Goal: Transaction & Acquisition: Book appointment/travel/reservation

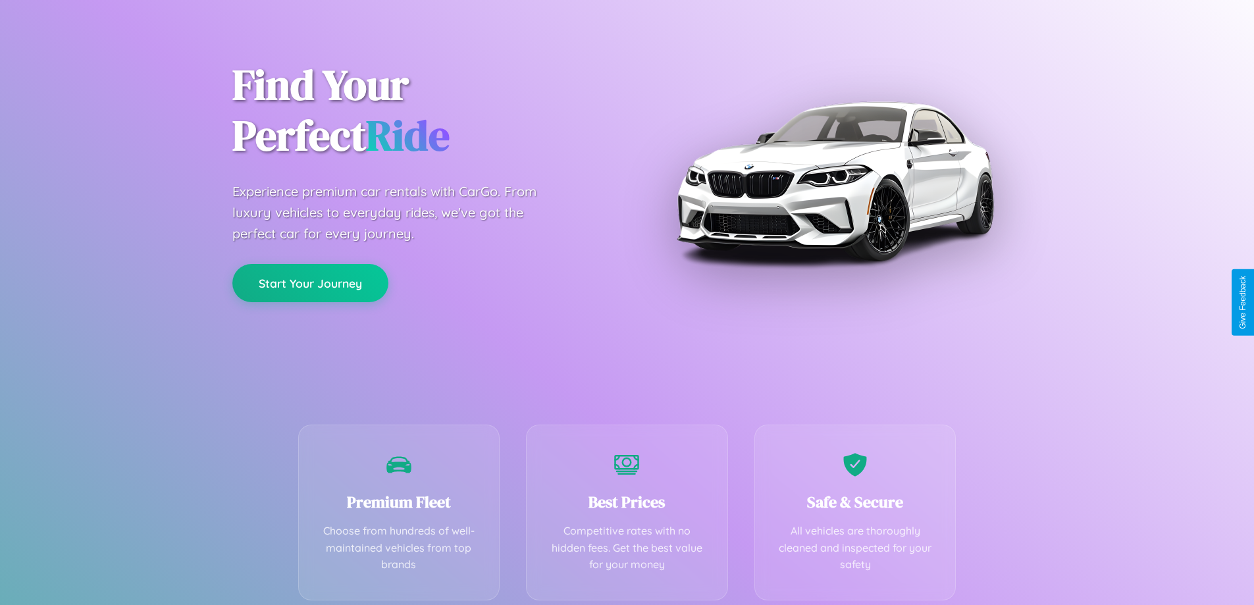
scroll to position [259, 0]
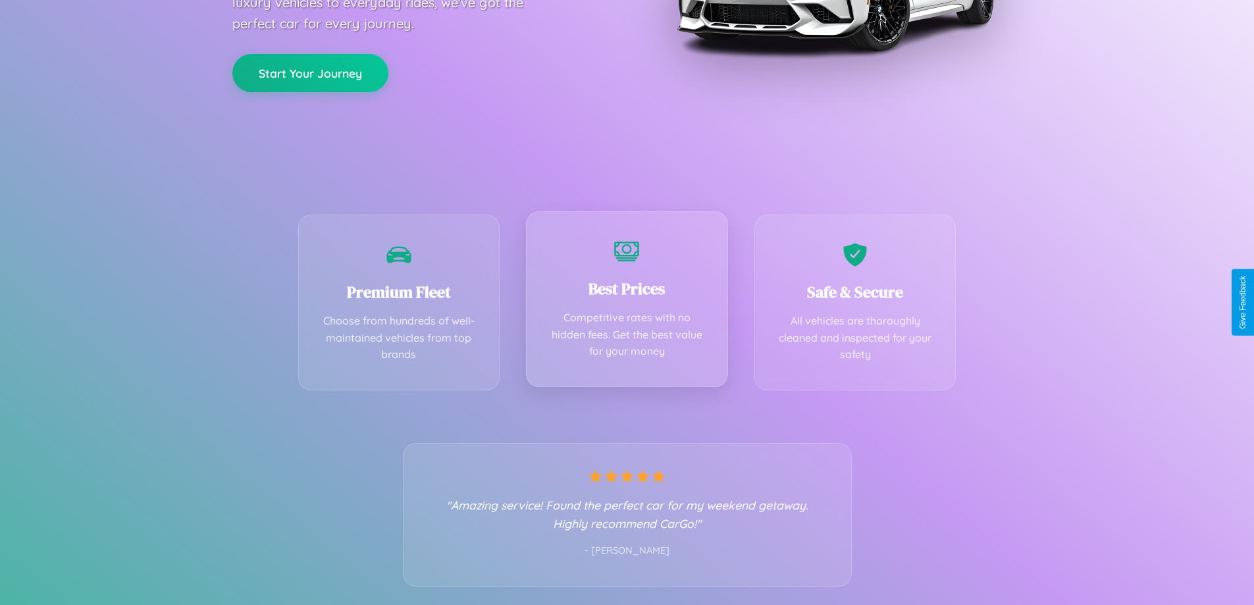
click at [627, 302] on div "Best Prices Competitive rates with no hidden fees. Get the best value for your …" at bounding box center [627, 299] width 202 height 176
click at [310, 72] on button "Start Your Journey" at bounding box center [310, 72] width 156 height 38
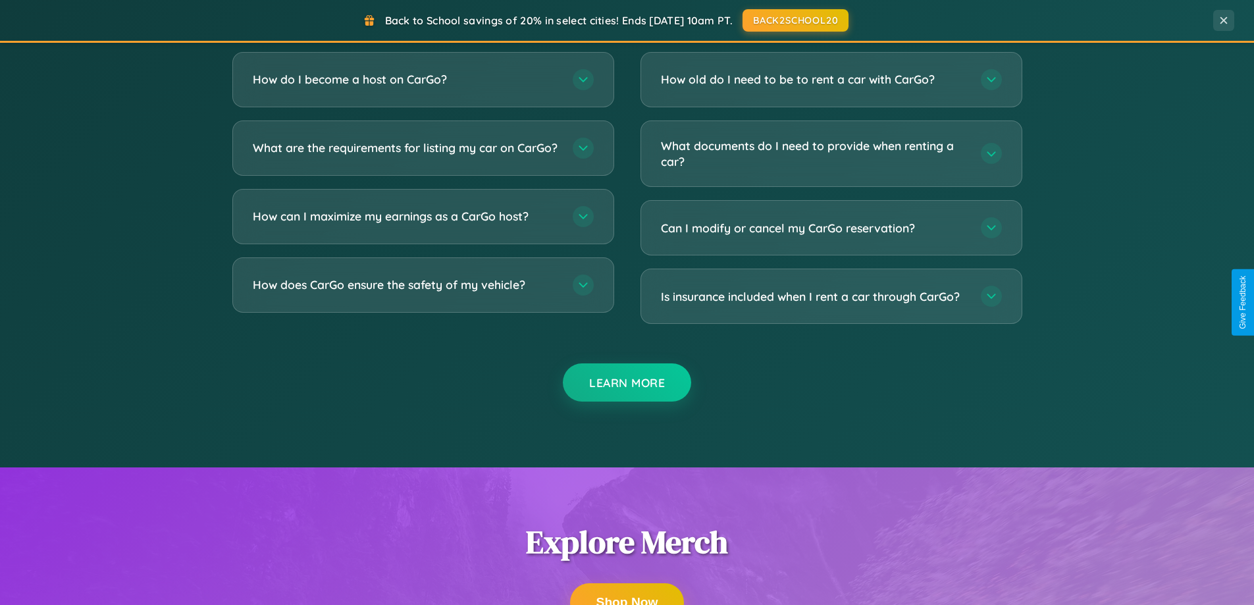
scroll to position [2534, 0]
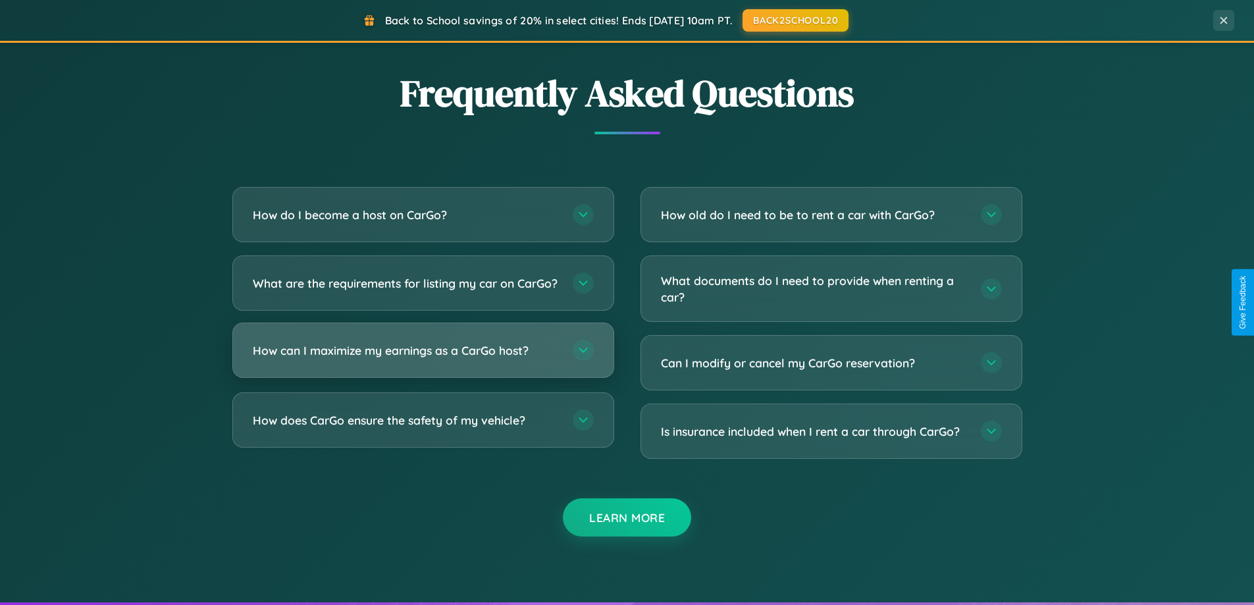
click at [423, 359] on h3 "How can I maximize my earnings as a CarGo host?" at bounding box center [406, 350] width 307 height 16
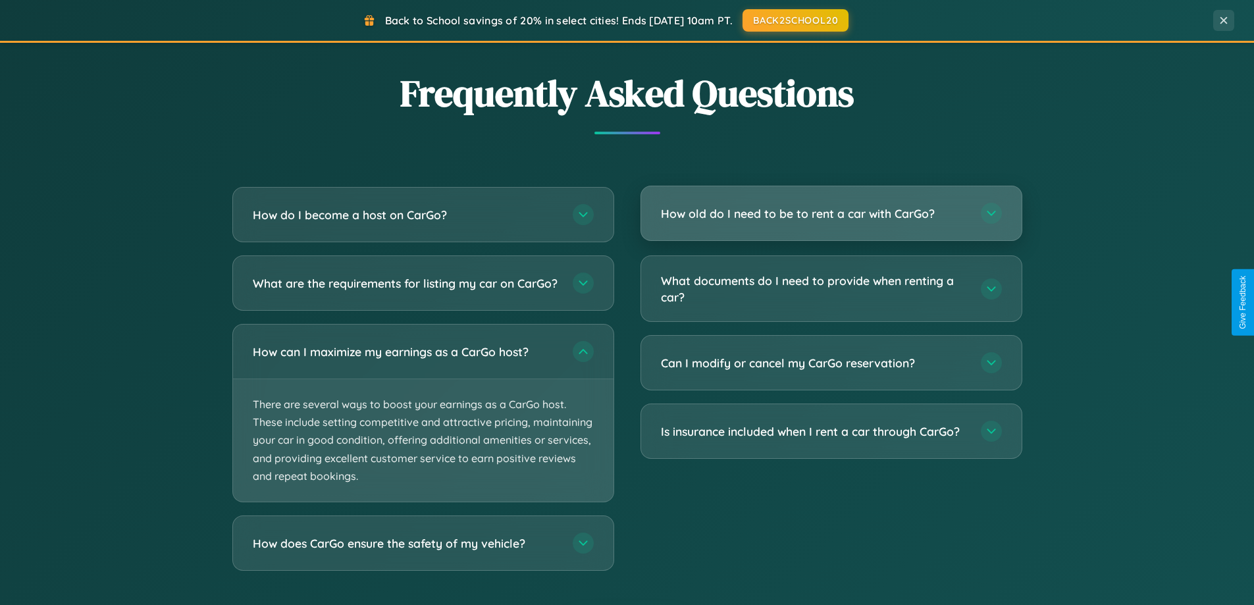
click at [831, 215] on h3 "How old do I need to be to rent a car with CarGo?" at bounding box center [814, 213] width 307 height 16
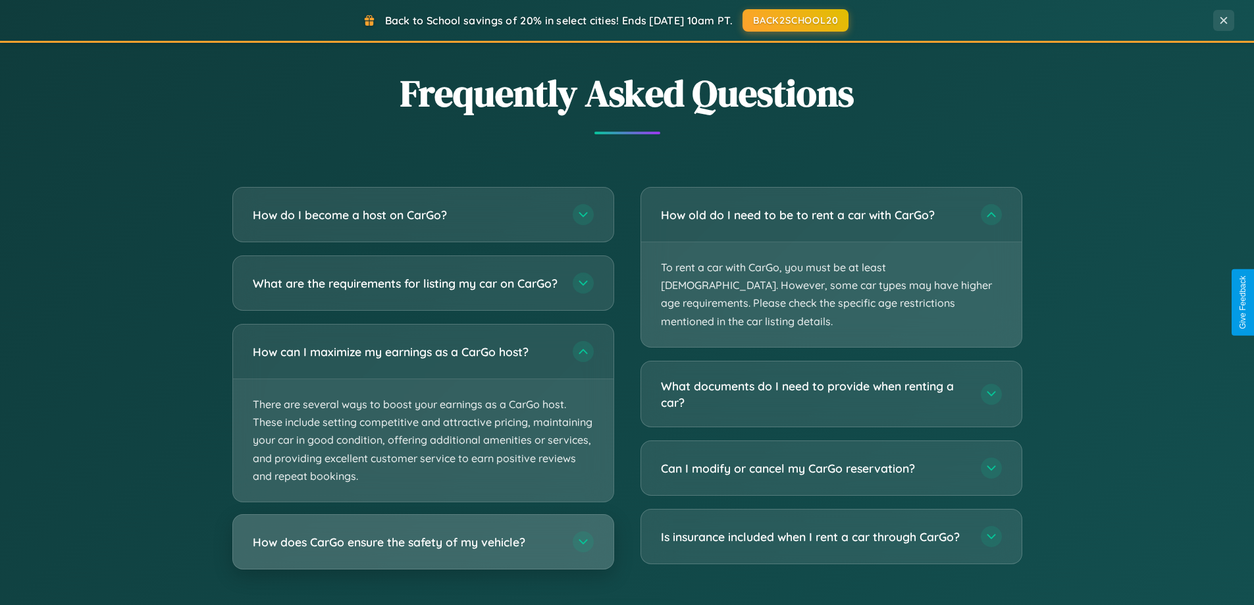
click at [423, 550] on h3 "How does CarGo ensure the safety of my vehicle?" at bounding box center [406, 542] width 307 height 16
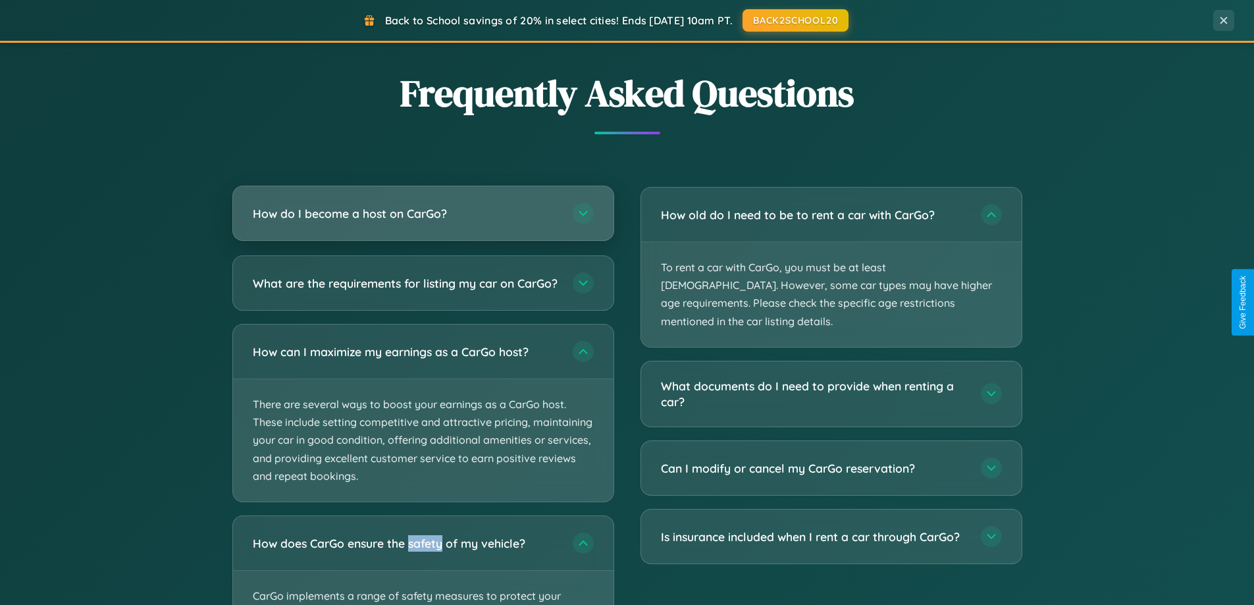
click at [423, 214] on h3 "How do I become a host on CarGo?" at bounding box center [406, 213] width 307 height 16
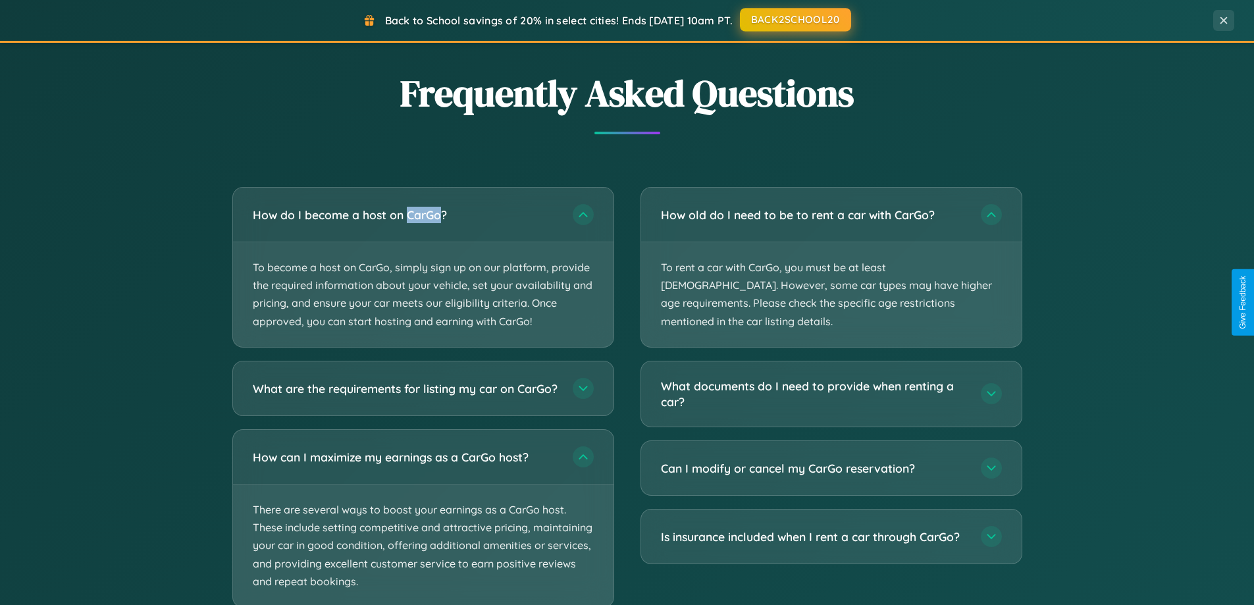
click at [795, 20] on button "BACK2SCHOOL20" at bounding box center [795, 20] width 111 height 24
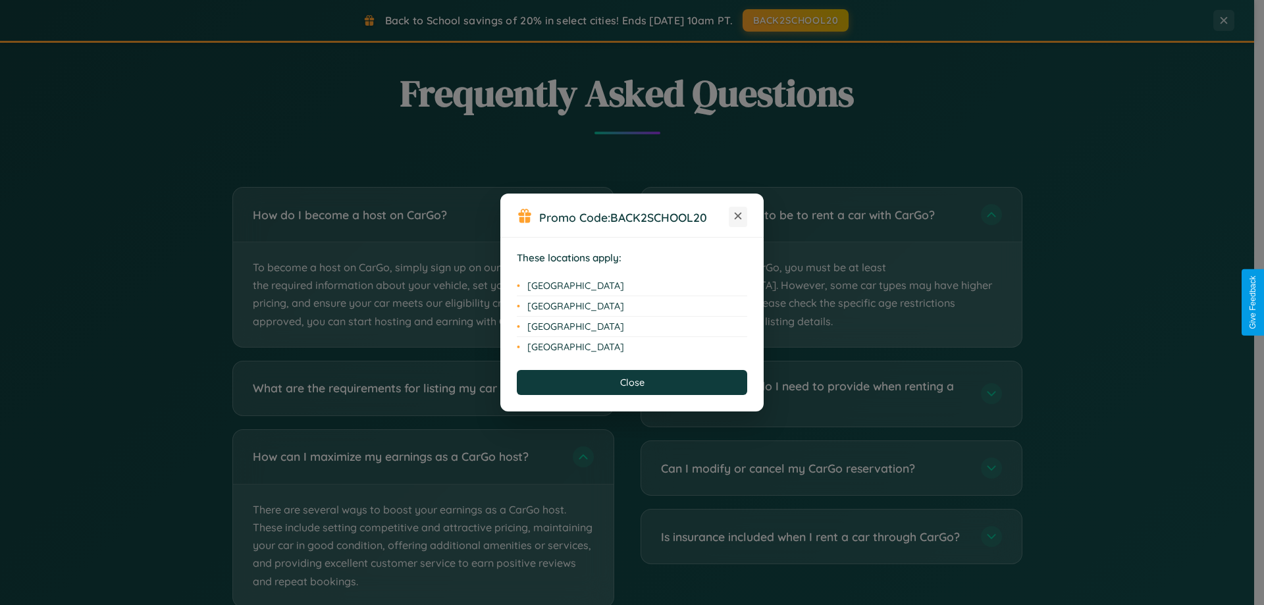
click at [738, 217] on icon at bounding box center [738, 216] width 7 height 7
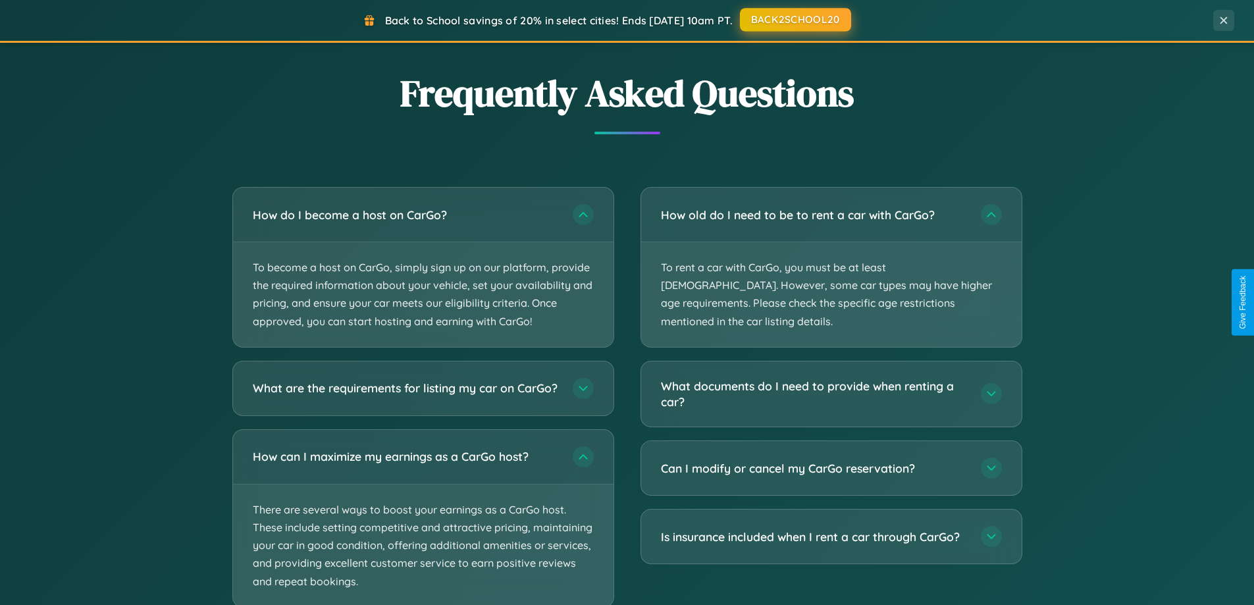
click at [795, 20] on button "BACK2SCHOOL20" at bounding box center [795, 20] width 111 height 24
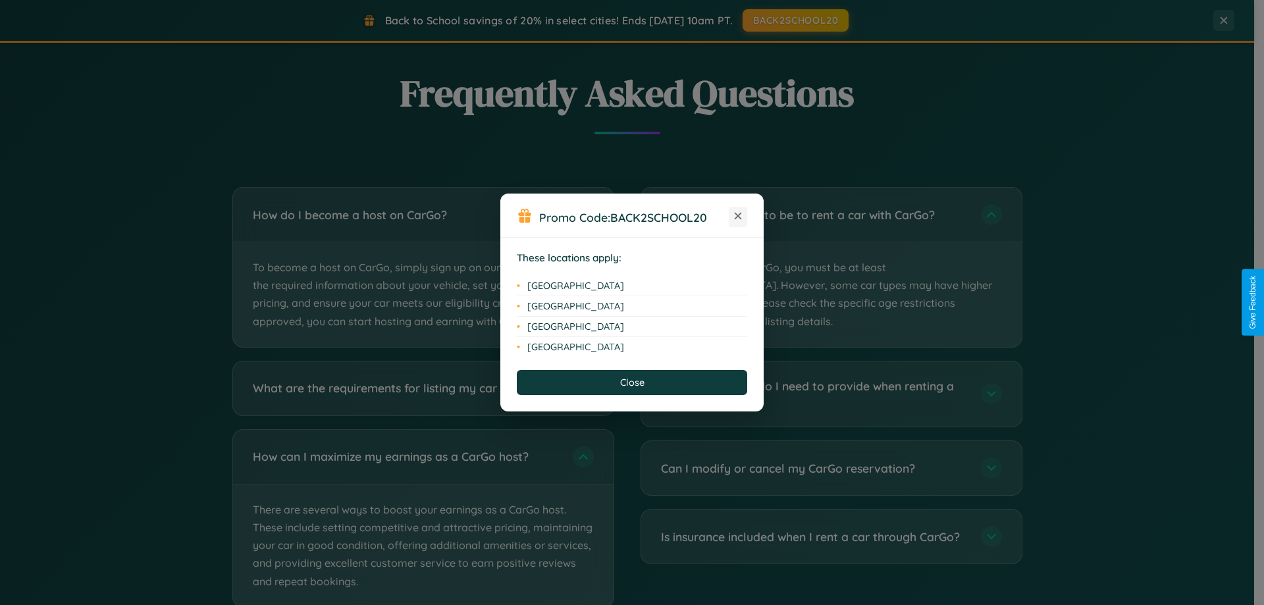
click at [738, 217] on icon at bounding box center [738, 216] width 7 height 7
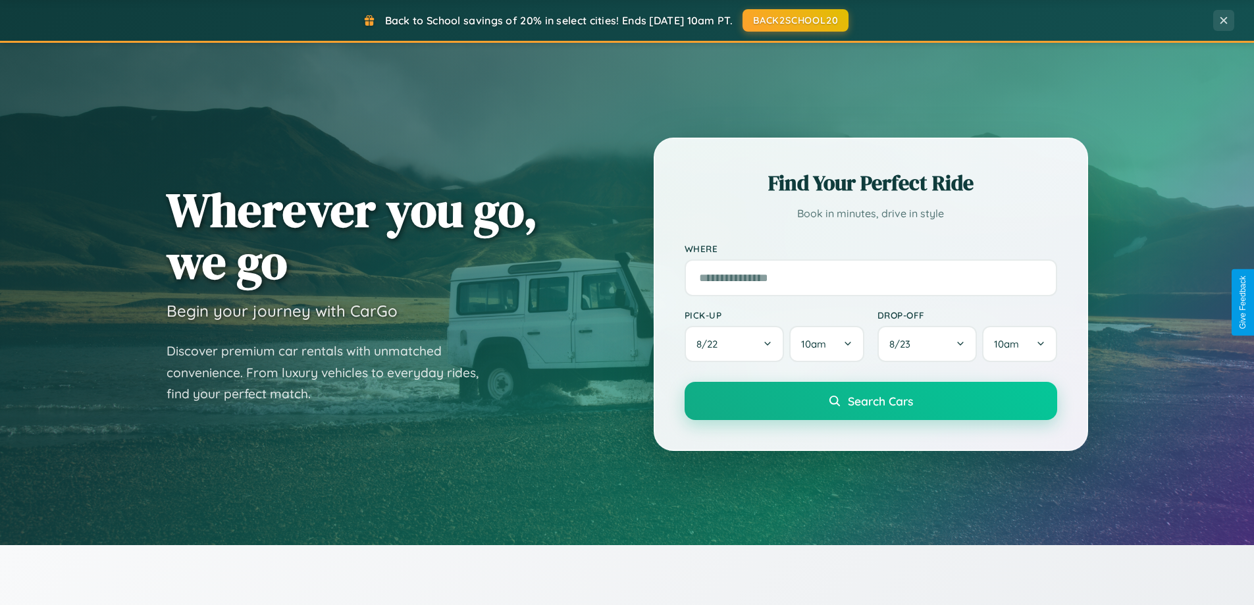
scroll to position [39, 0]
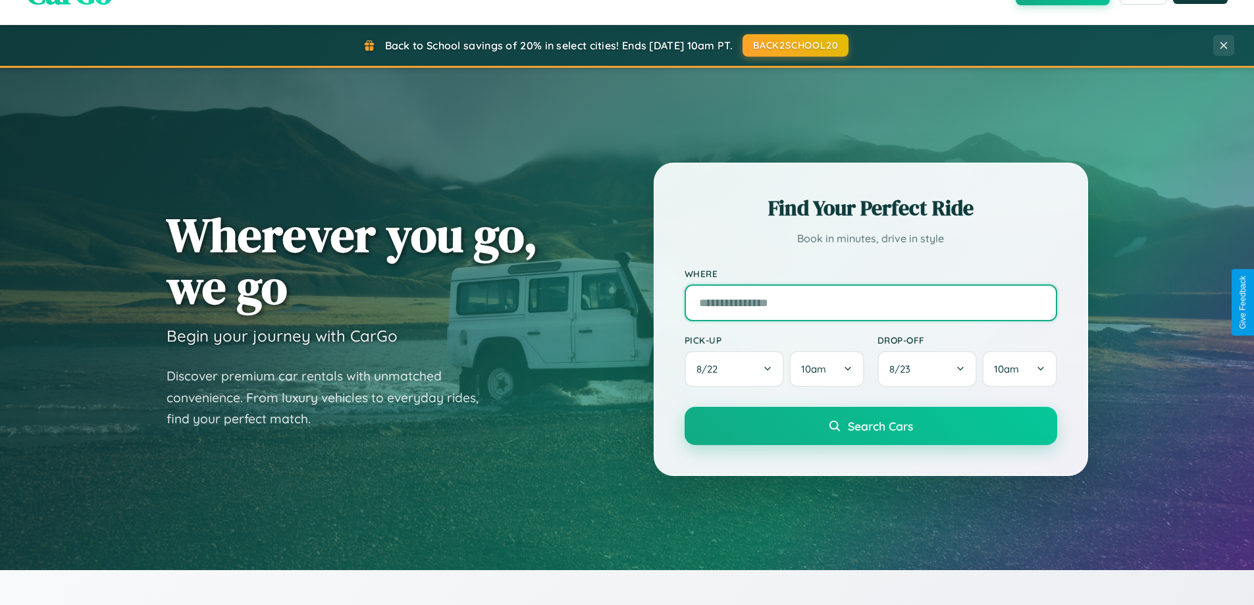
click at [871, 302] on input "text" at bounding box center [871, 302] width 373 height 37
type input "**********"
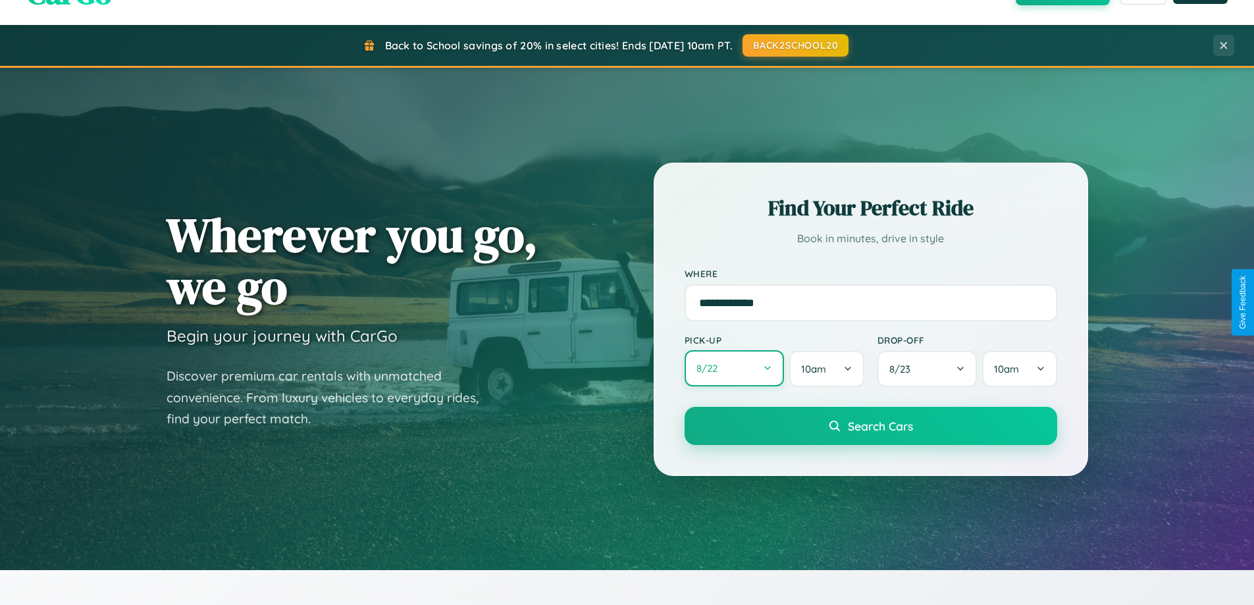
click at [734, 369] on button "8 / 22" at bounding box center [735, 368] width 100 height 36
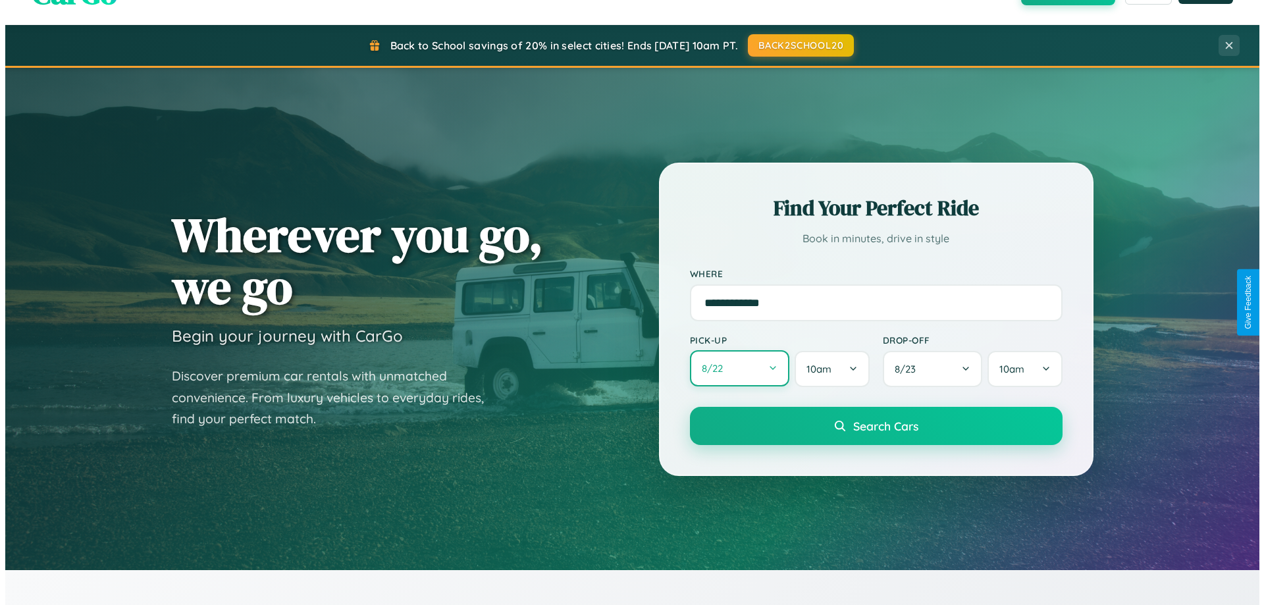
select select "*"
select select "****"
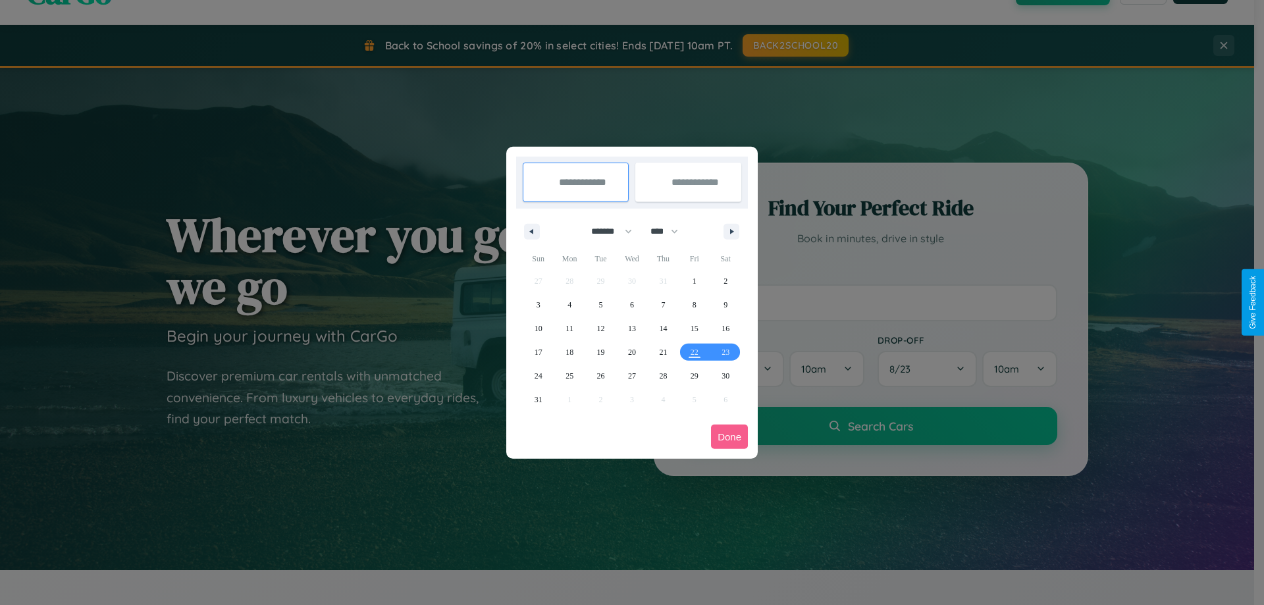
click at [606, 231] on select "******* ******** ***** ***** *** **** **** ****** ********* ******* ******** **…" at bounding box center [609, 232] width 56 height 22
select select "*"
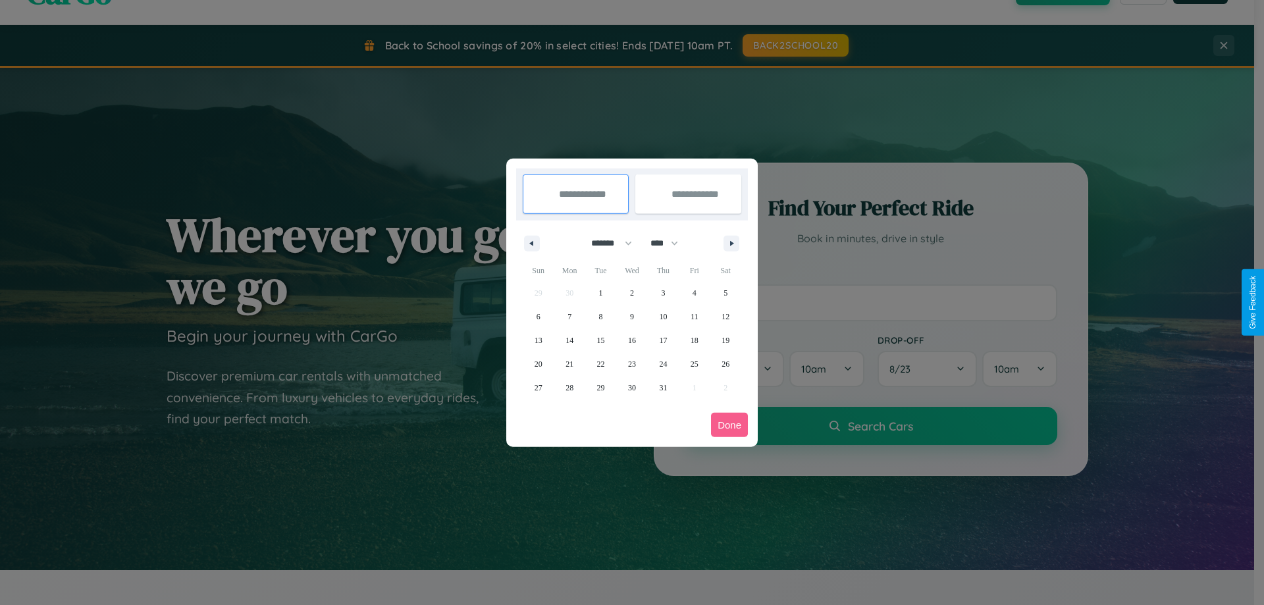
click at [670, 243] on select "**** **** **** **** **** **** **** **** **** **** **** **** **** **** **** ****…" at bounding box center [664, 243] width 40 height 22
select select "****"
click at [601, 387] on span "28" at bounding box center [601, 388] width 8 height 24
type input "**********"
click at [694, 387] on span "31" at bounding box center [695, 388] width 8 height 24
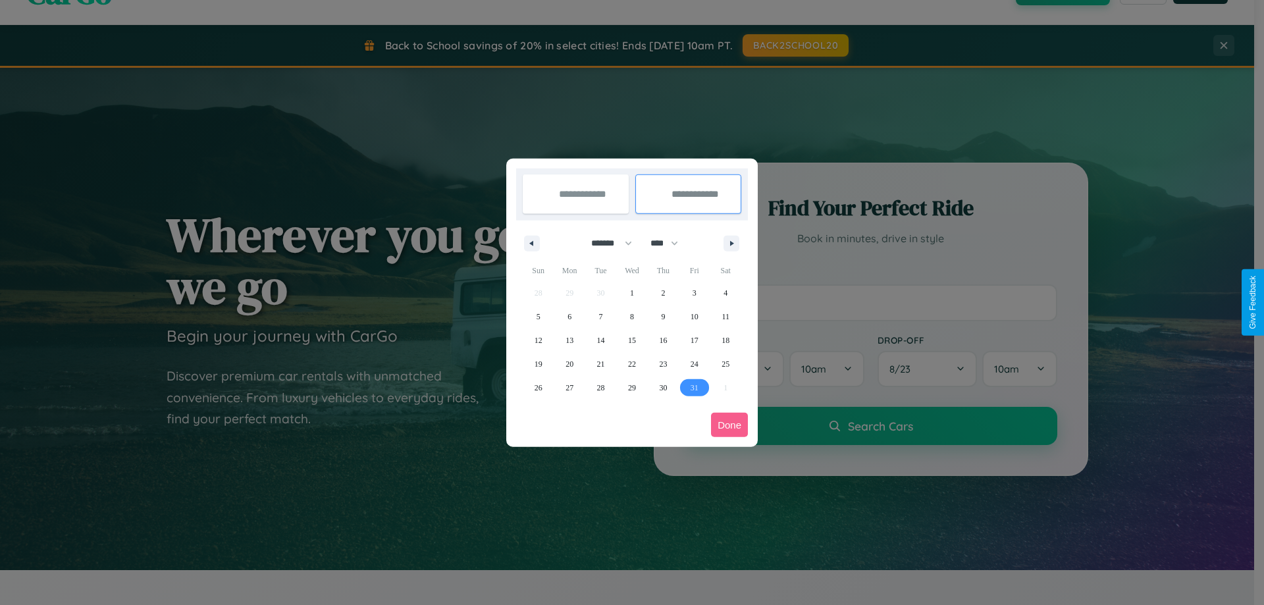
type input "**********"
click at [730, 425] on button "Done" at bounding box center [729, 425] width 37 height 24
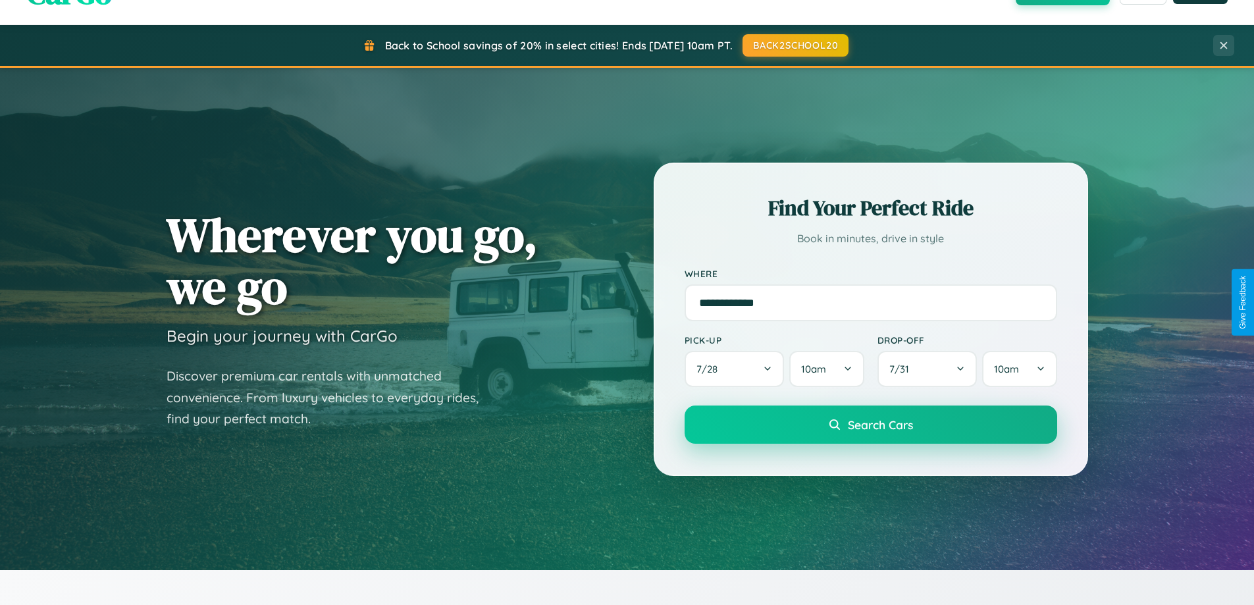
click at [871, 425] on span "Search Cars" at bounding box center [880, 424] width 65 height 14
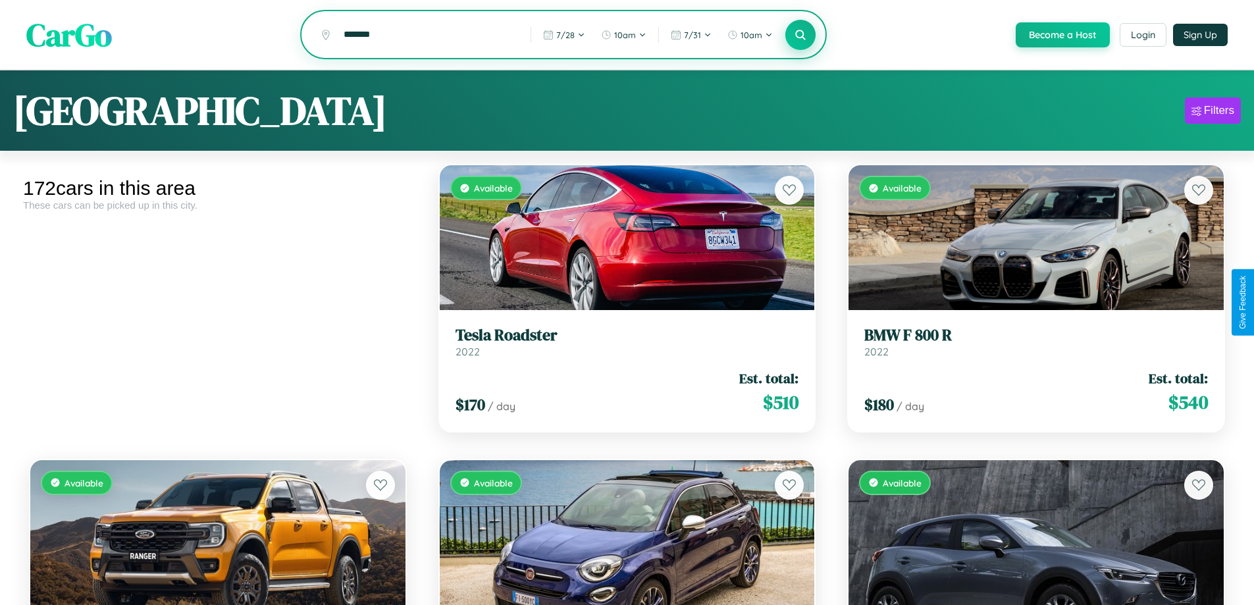
click at [800, 36] on icon at bounding box center [801, 34] width 13 height 13
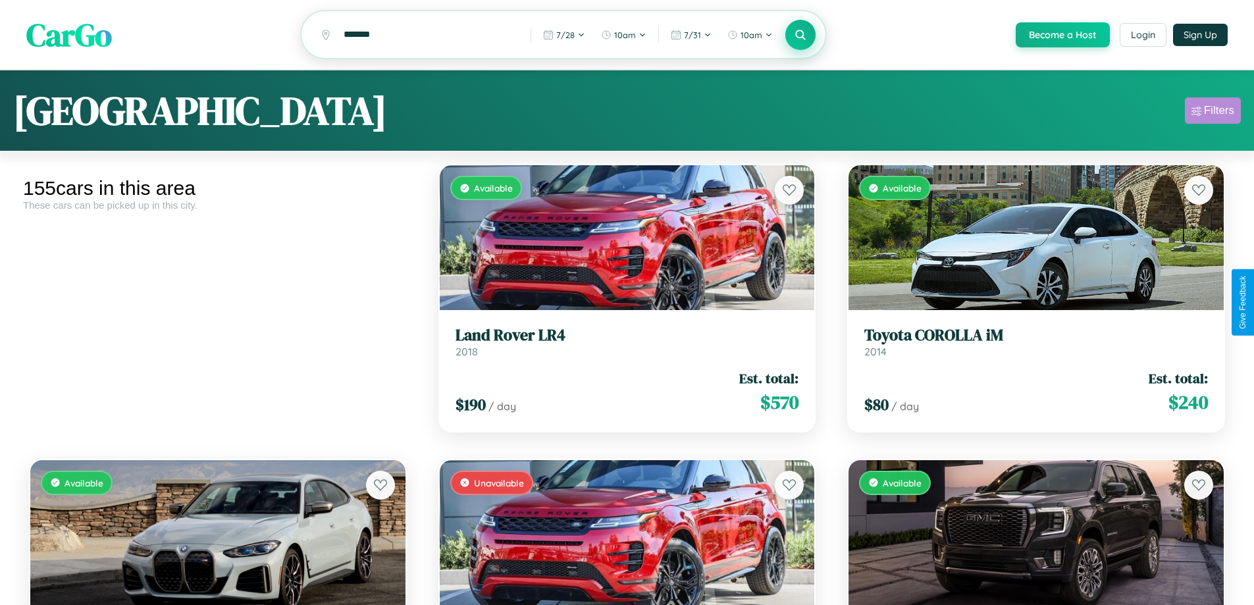
click at [1213, 113] on div "Filters" at bounding box center [1219, 110] width 30 height 13
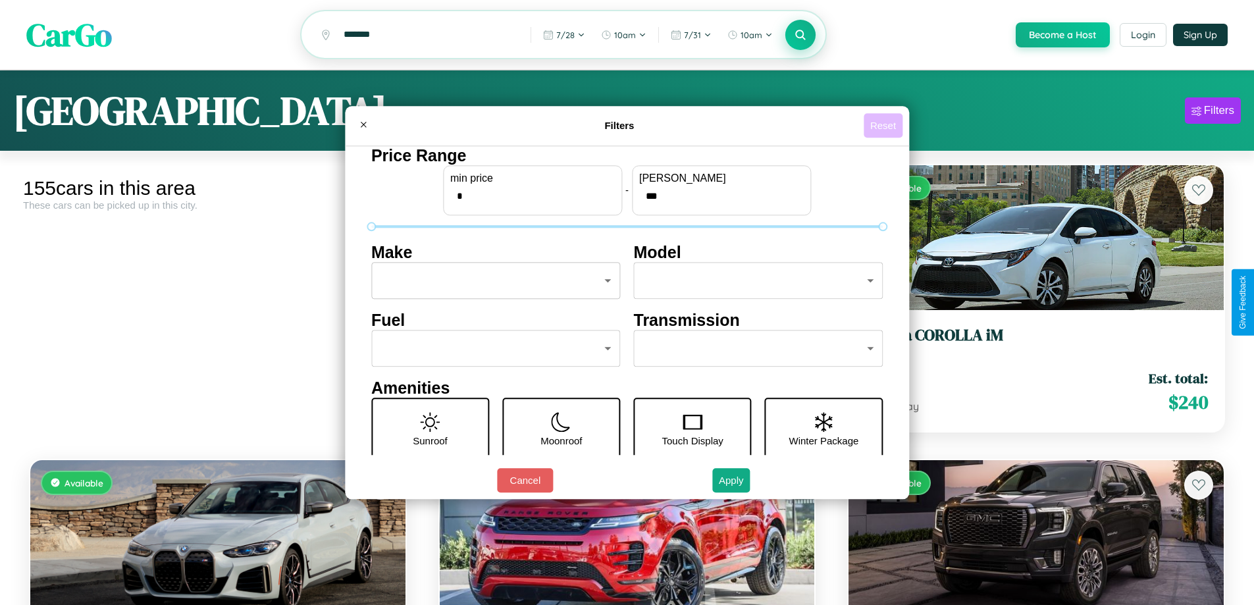
click at [885, 125] on button "Reset" at bounding box center [883, 125] width 39 height 24
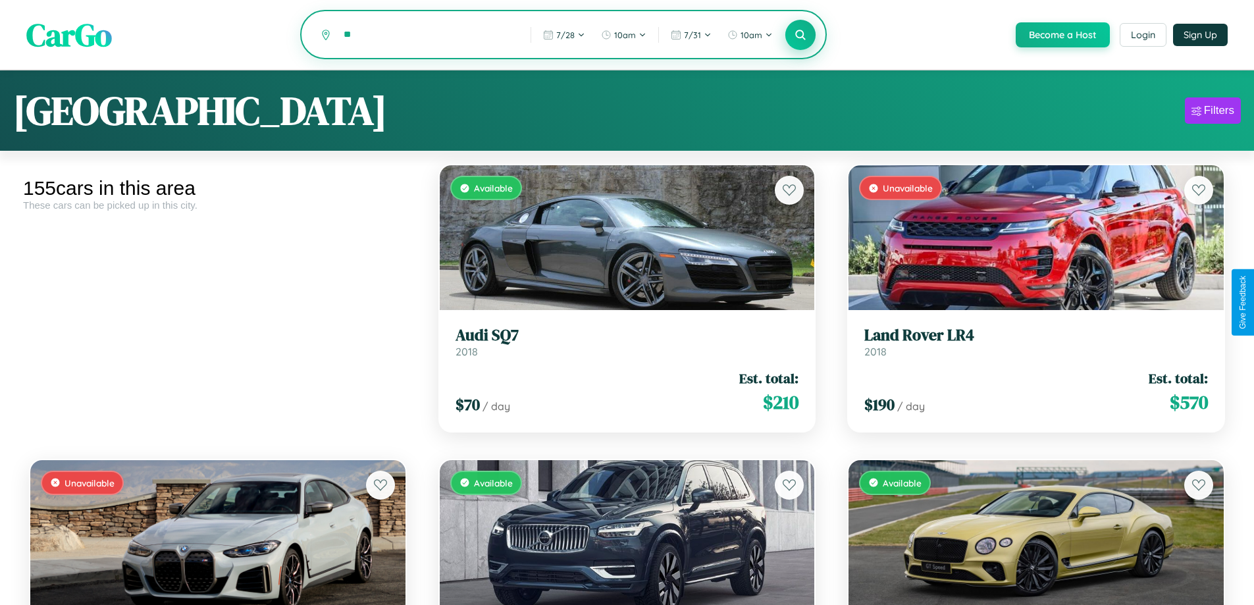
type input "*"
type input "******"
click at [800, 36] on icon at bounding box center [801, 34] width 13 height 13
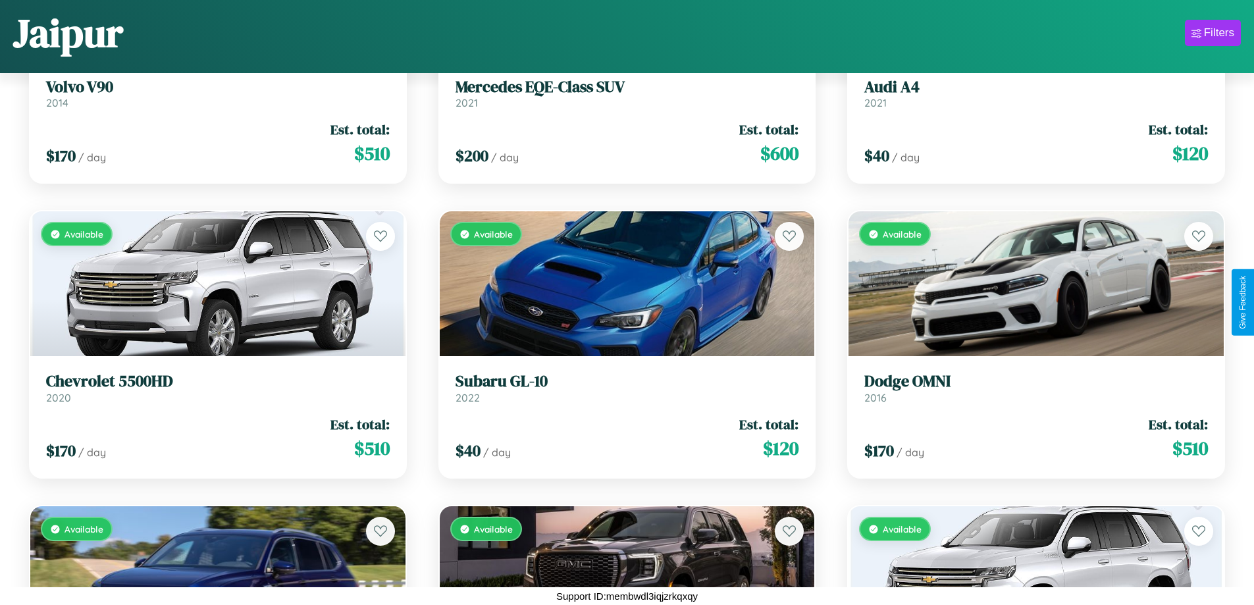
scroll to position [6377, 0]
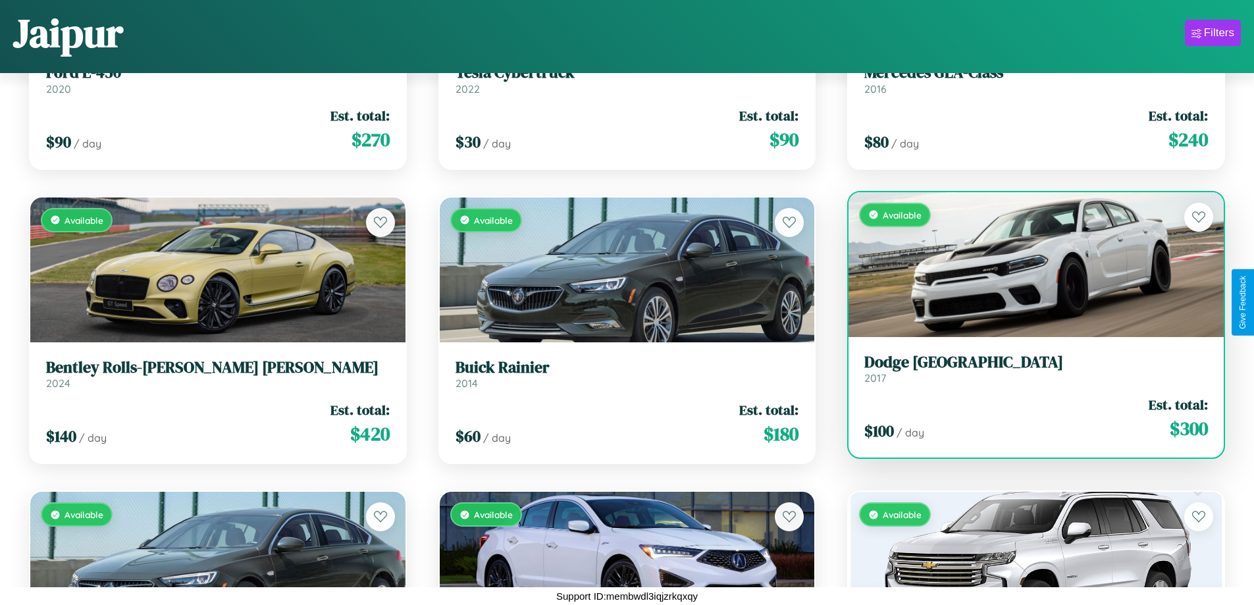
click at [1028, 369] on h3 "Dodge Durango" at bounding box center [1037, 362] width 344 height 19
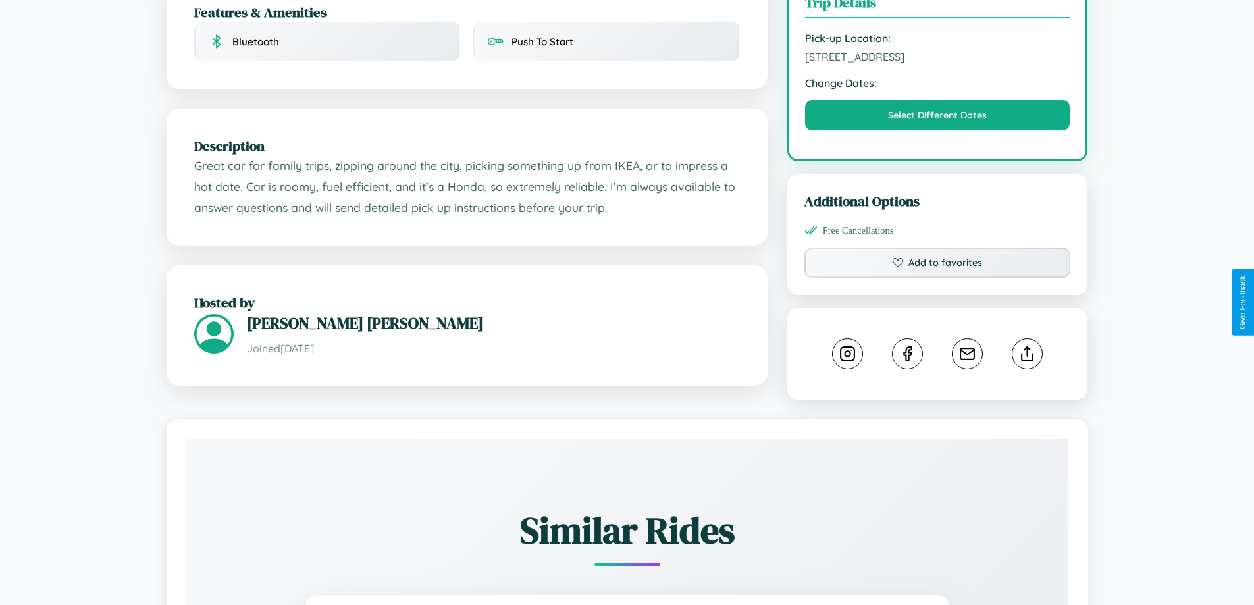
scroll to position [433, 0]
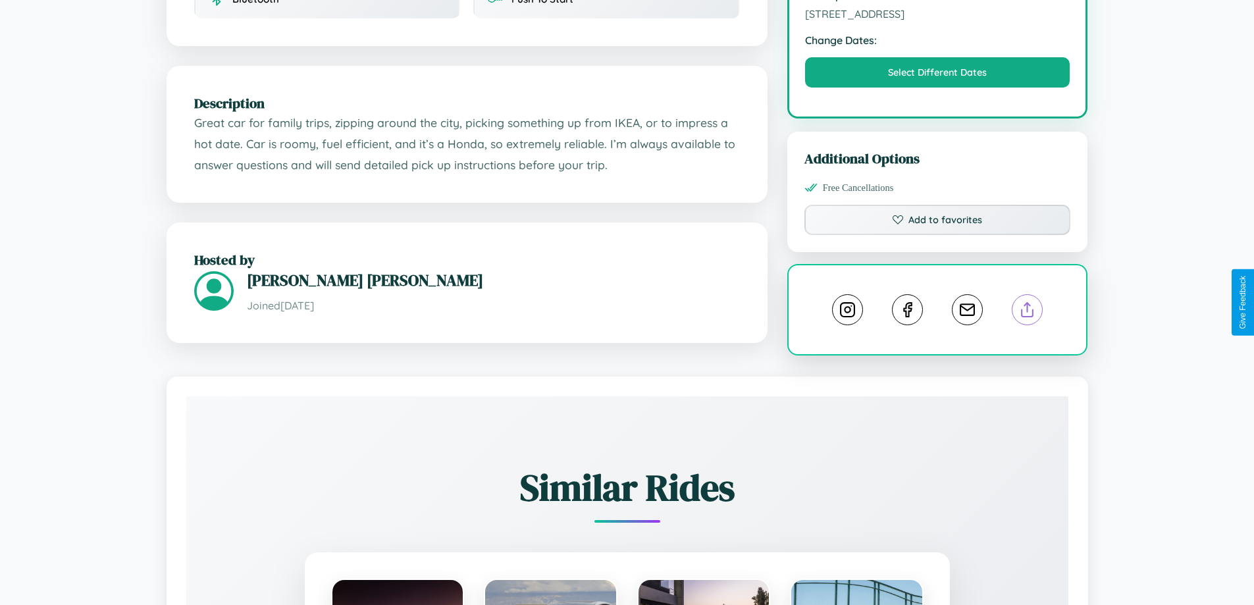
click at [1028, 303] on line at bounding box center [1028, 307] width 0 height 9
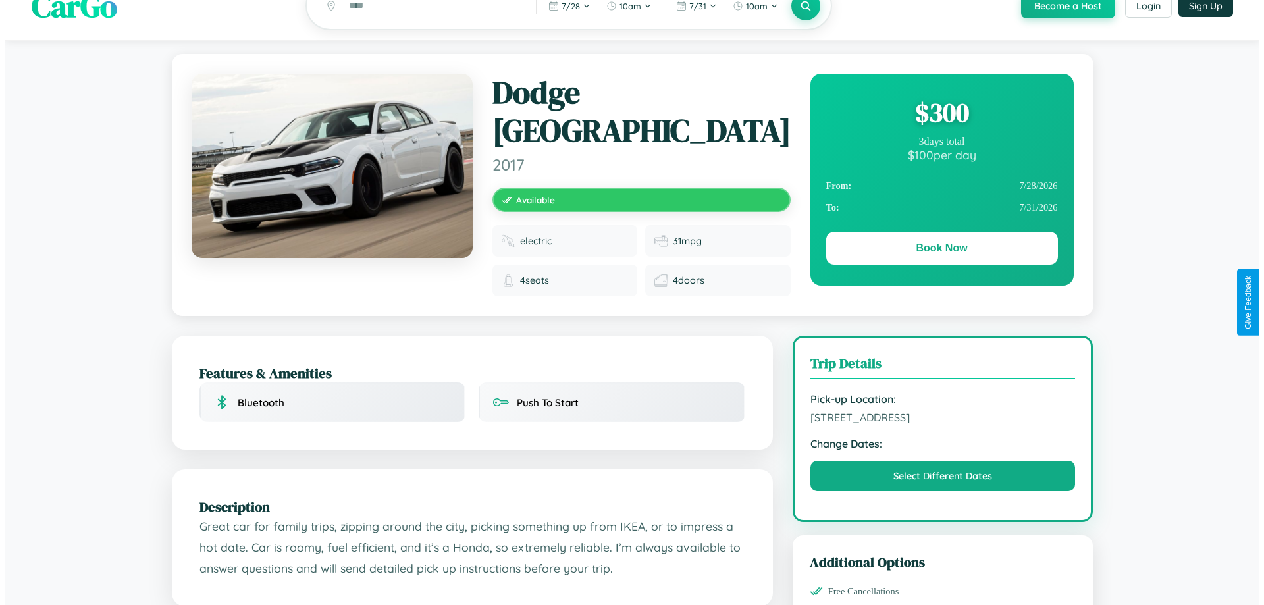
scroll to position [0, 0]
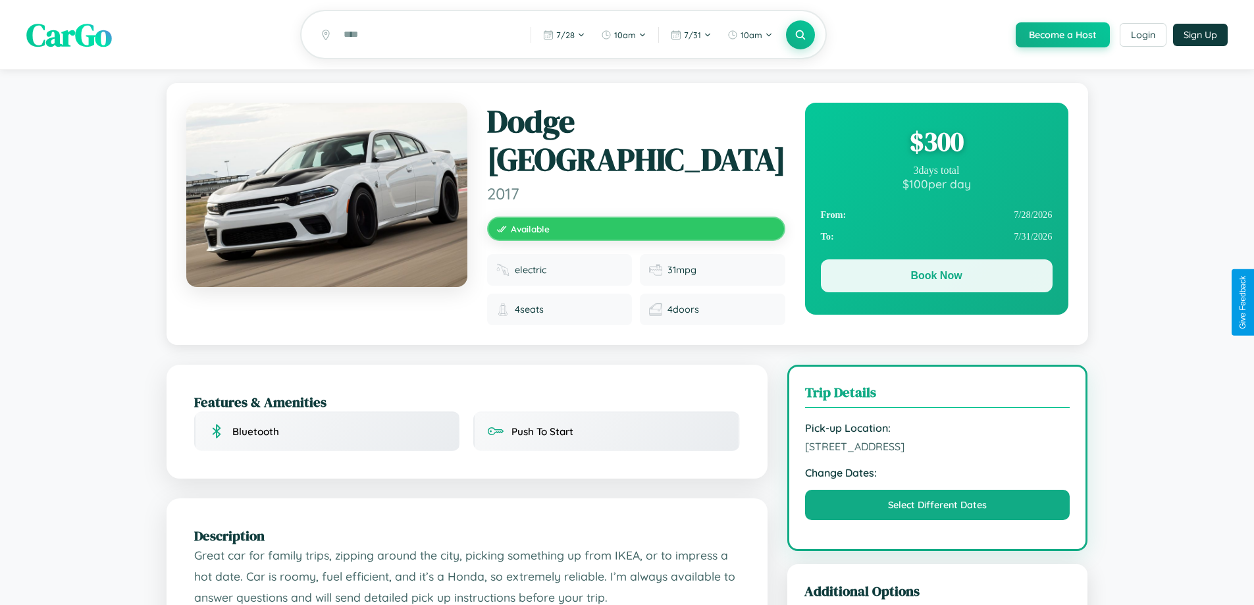
click at [936, 278] on button "Book Now" at bounding box center [937, 275] width 232 height 33
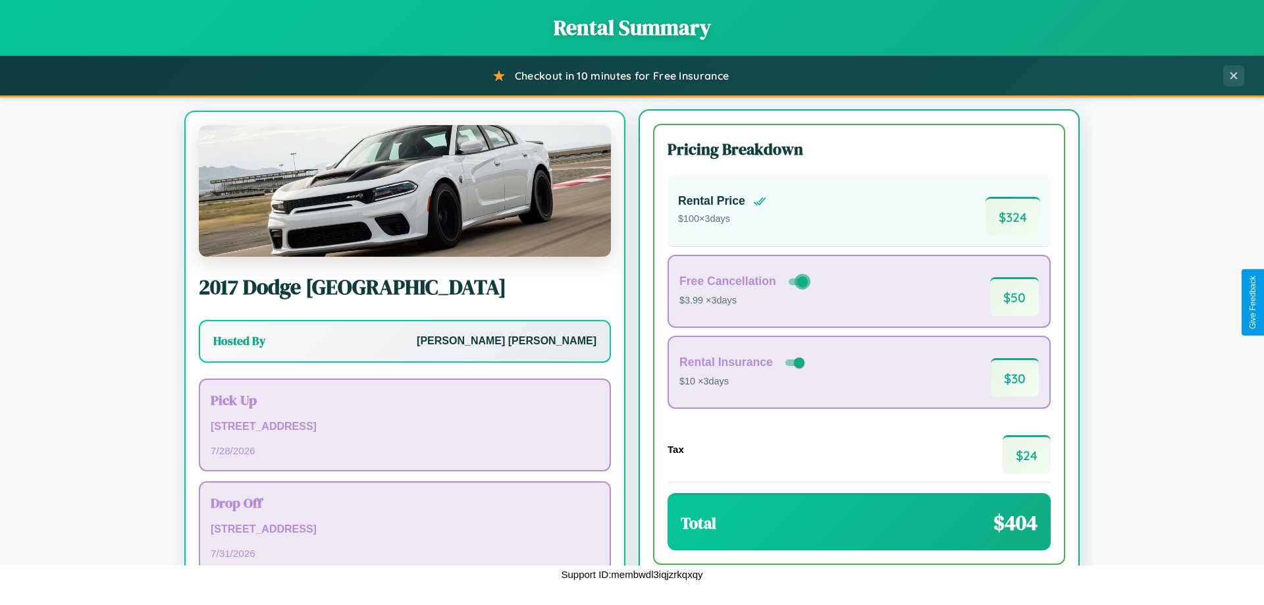
scroll to position [61, 0]
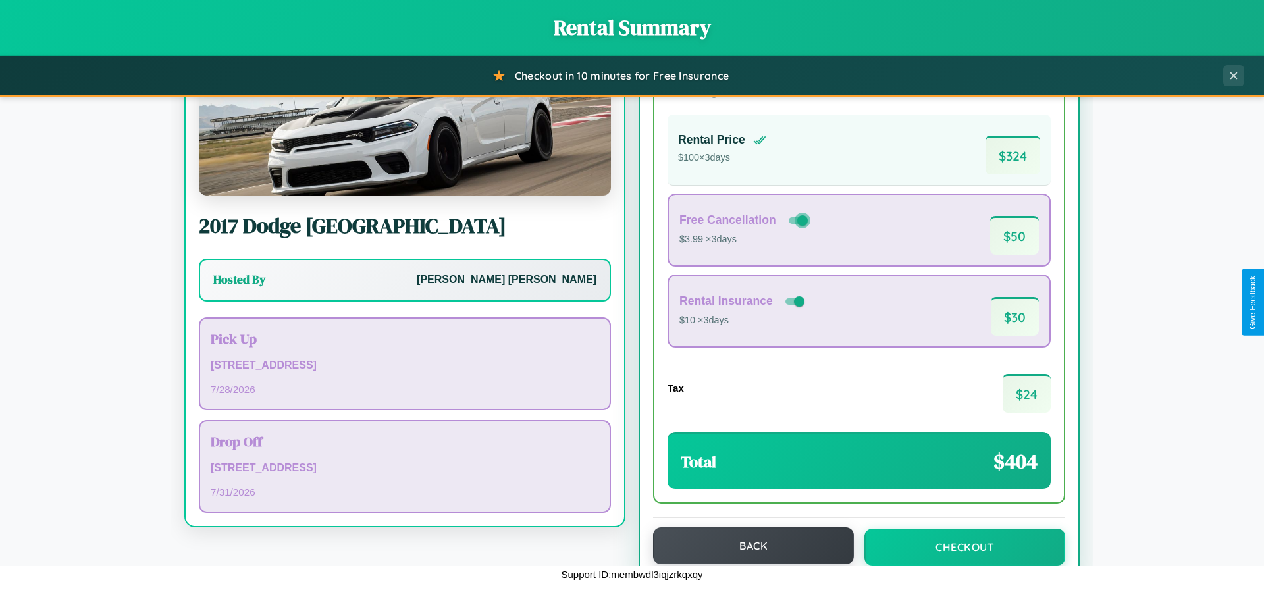
click at [747, 547] on button "Back" at bounding box center [753, 545] width 201 height 37
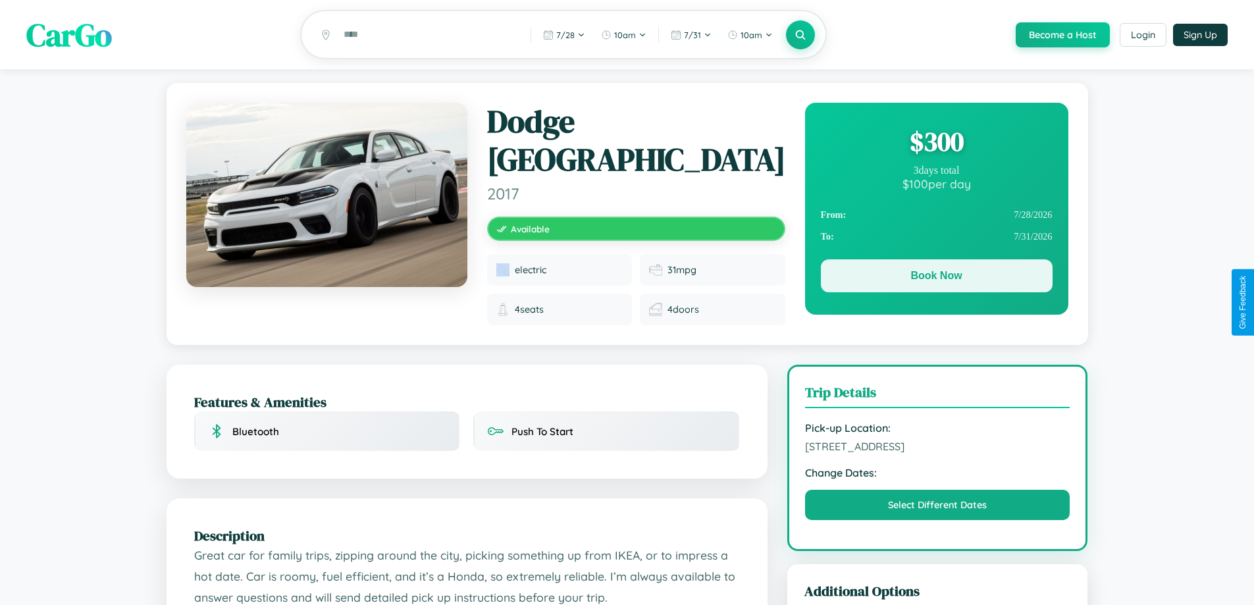
click at [936, 278] on button "Book Now" at bounding box center [937, 275] width 232 height 33
